Goal: Check status: Check status

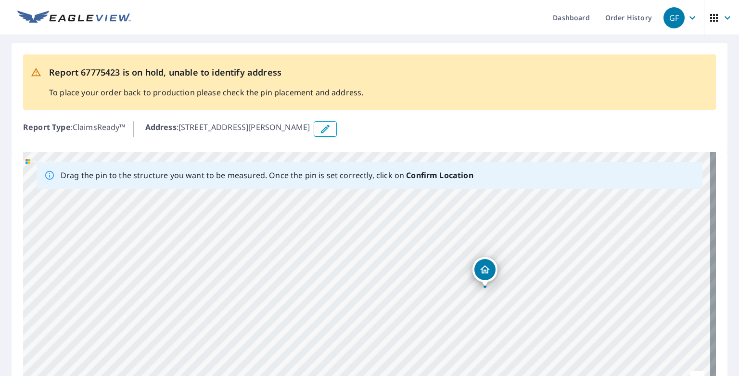
click at [342, 324] on div "[STREET_ADDRESS][PERSON_NAME]" at bounding box center [369, 303] width 693 height 302
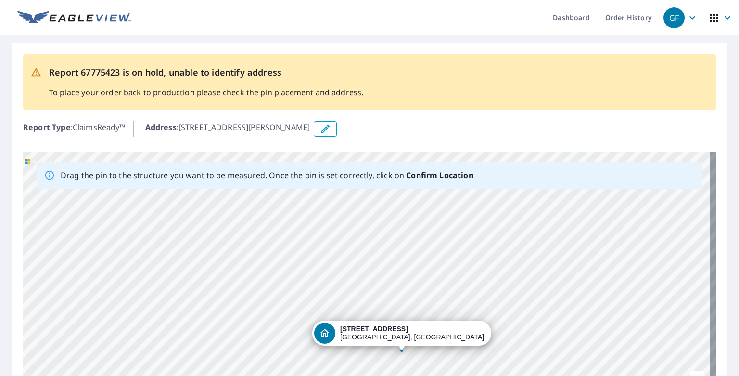
drag, startPoint x: 424, startPoint y: 329, endPoint x: 456, endPoint y: 362, distance: 46.6
click at [342, 326] on html "GF GF Dashboard Order History GF Report 67775423 is on hold, unable to identify…" at bounding box center [369, 188] width 739 height 376
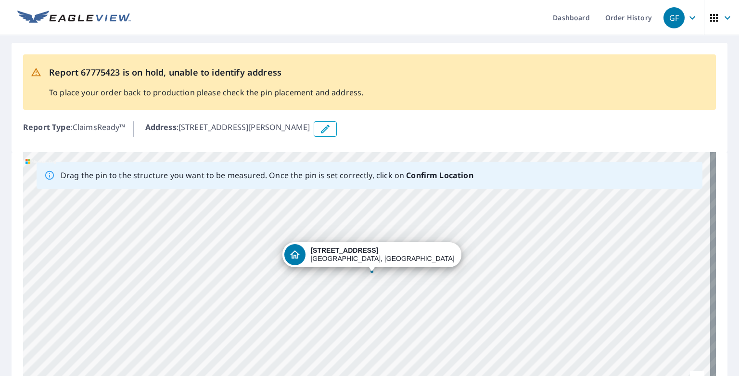
click at [342, 291] on div "[STREET_ADDRESS][PERSON_NAME]" at bounding box center [369, 303] width 693 height 302
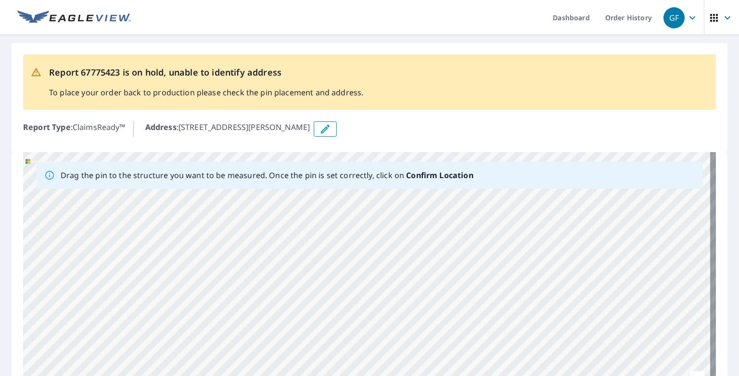
click at [304, 264] on div "[STREET_ADDRESS][PERSON_NAME]" at bounding box center [369, 303] width 693 height 302
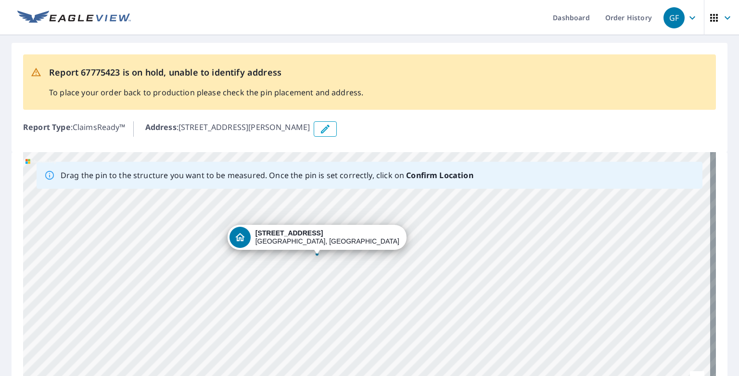
drag, startPoint x: 350, startPoint y: 254, endPoint x: 341, endPoint y: 317, distance: 64.2
click at [341, 317] on div "[STREET_ADDRESS][PERSON_NAME]" at bounding box center [369, 303] width 693 height 302
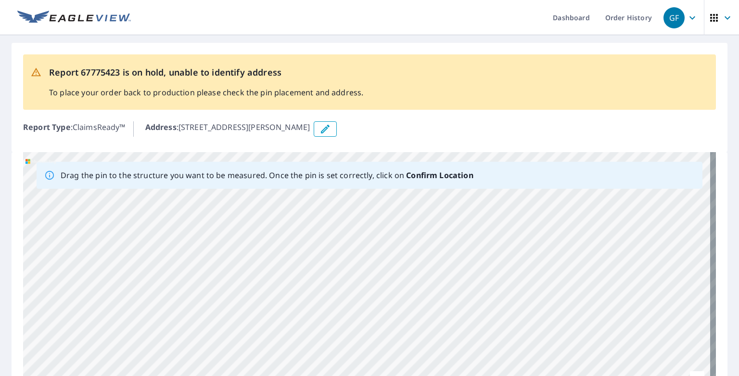
click at [268, 308] on div "[STREET_ADDRESS][PERSON_NAME]" at bounding box center [369, 303] width 693 height 302
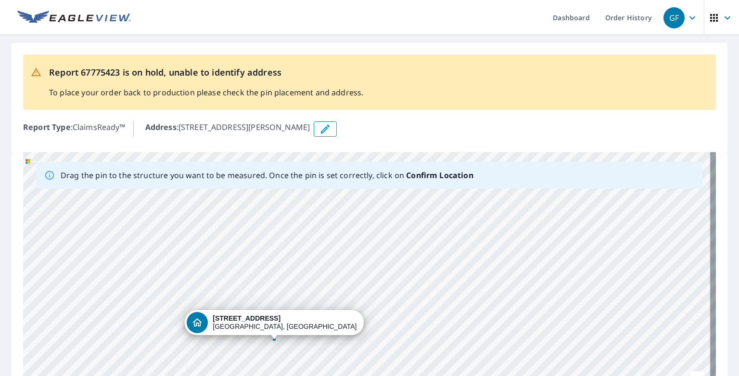
drag, startPoint x: 277, startPoint y: 271, endPoint x: 295, endPoint y: 316, distance: 47.7
click at [283, 326] on div "[STREET_ADDRESS][PERSON_NAME]" at bounding box center [369, 303] width 693 height 302
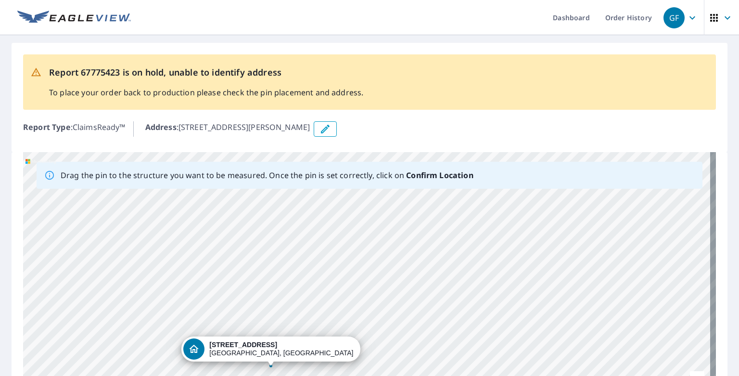
drag, startPoint x: 301, startPoint y: 268, endPoint x: 298, endPoint y: 293, distance: 24.7
click at [298, 293] on div "[STREET_ADDRESS][PERSON_NAME]" at bounding box center [369, 303] width 693 height 302
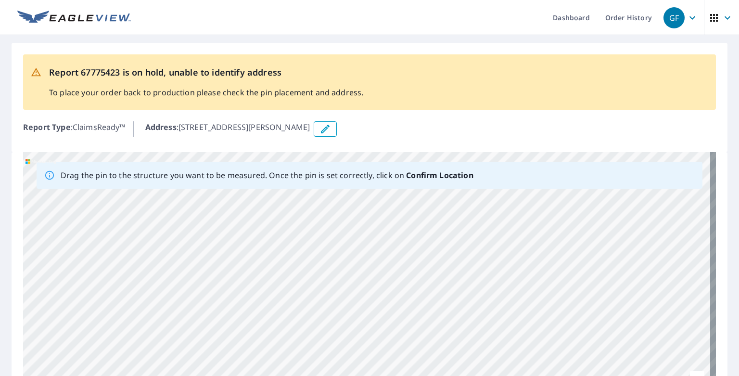
click at [342, 267] on div "[STREET_ADDRESS][PERSON_NAME]" at bounding box center [369, 303] width 693 height 302
click at [303, 275] on div "[STREET_ADDRESS][PERSON_NAME]" at bounding box center [369, 303] width 693 height 302
click at [342, 275] on div "[STREET_ADDRESS][PERSON_NAME]" at bounding box center [369, 303] width 693 height 302
click at [342, 236] on div "[STREET_ADDRESS][PERSON_NAME]" at bounding box center [369, 303] width 693 height 302
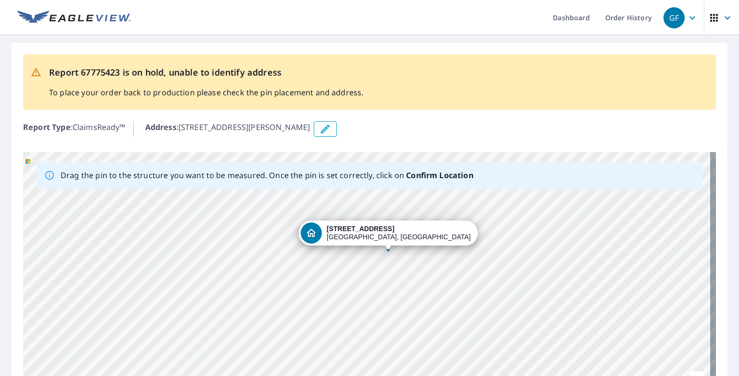
drag, startPoint x: 356, startPoint y: 346, endPoint x: 388, endPoint y: 248, distance: 102.3
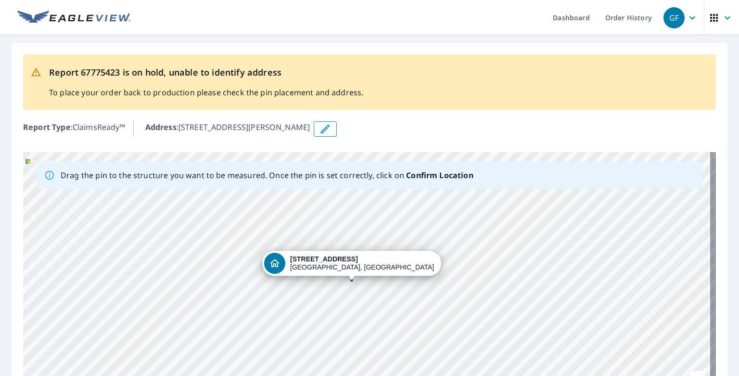
drag, startPoint x: 342, startPoint y: 251, endPoint x: 352, endPoint y: 280, distance: 30.8
click at [342, 280] on div "[STREET_ADDRESS][PERSON_NAME]" at bounding box center [369, 303] width 693 height 302
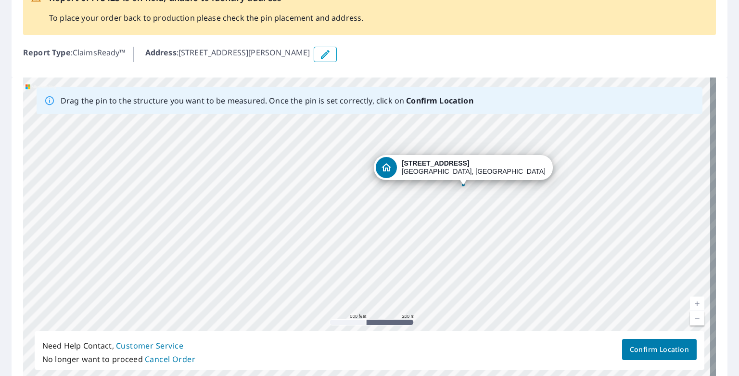
scroll to position [78, 0]
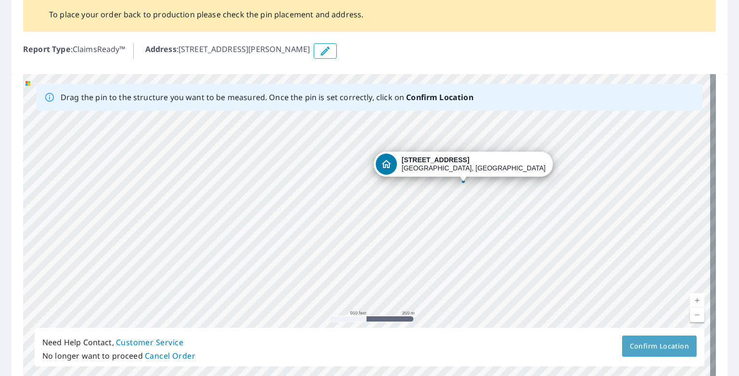
click at [342, 326] on span "Confirm Location" at bounding box center [659, 346] width 59 height 12
